Goal: Communication & Community: Answer question/provide support

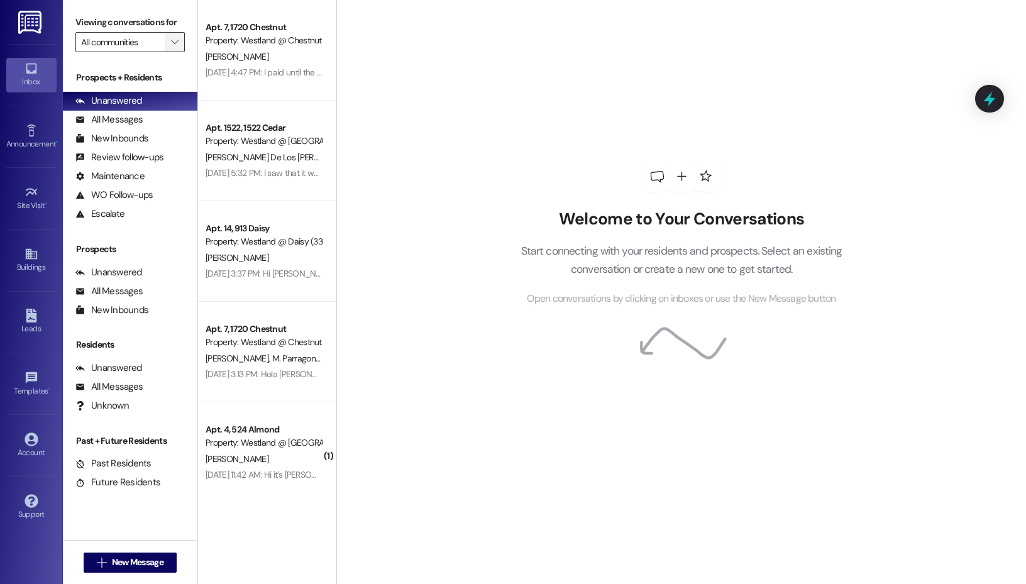
click at [177, 41] on icon "" at bounding box center [174, 42] width 7 height 10
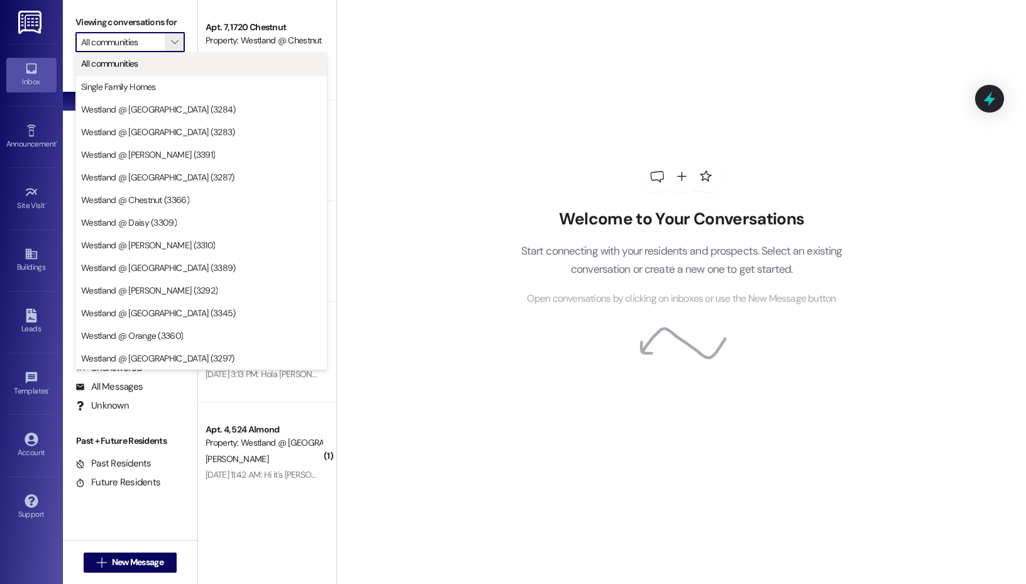
click at [168, 73] on button "All communities" at bounding box center [200, 63] width 251 height 23
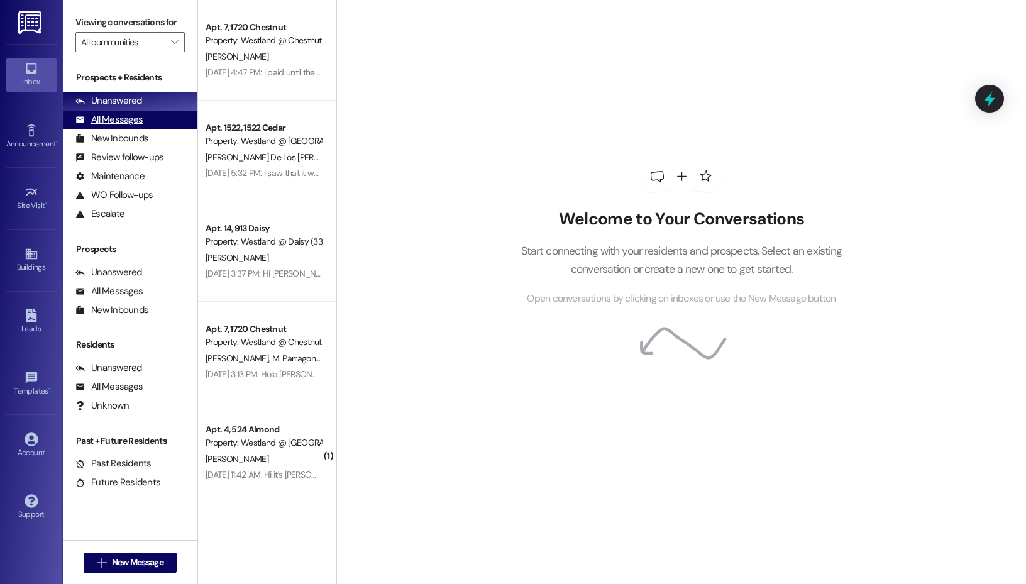
click at [116, 125] on div "All Messages" at bounding box center [108, 119] width 67 height 13
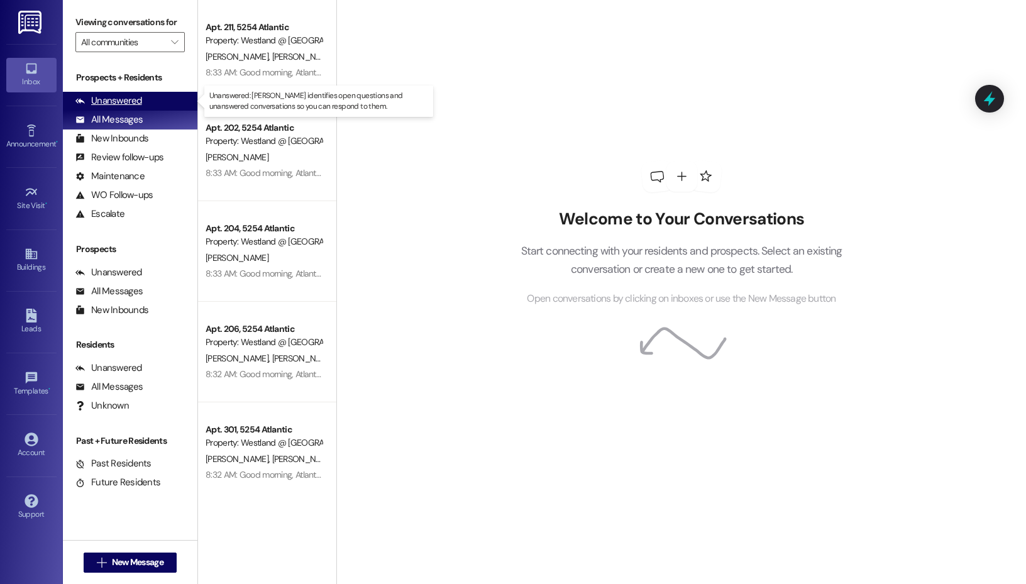
click at [176, 97] on div "Unanswered (0)" at bounding box center [130, 101] width 134 height 19
